Goal: Information Seeking & Learning: Learn about a topic

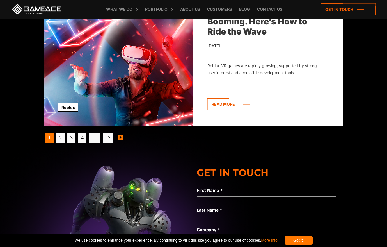
scroll to position [1794, 0]
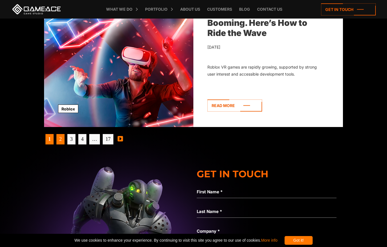
click at [60, 140] on link "2" at bounding box center [60, 139] width 8 height 10
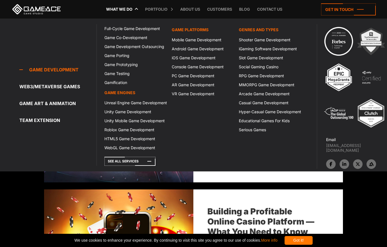
scroll to position [640, 0]
